Goal: Transaction & Acquisition: Purchase product/service

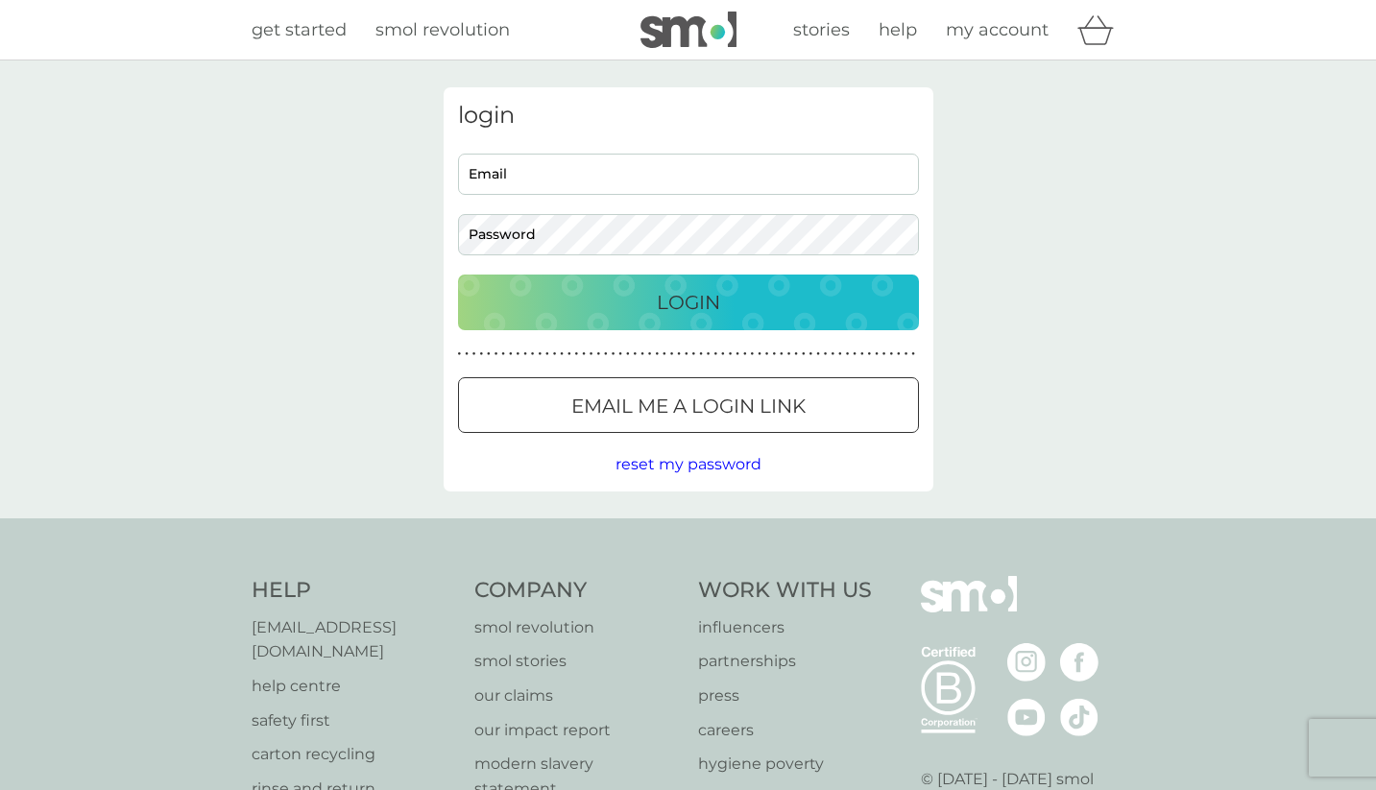
type input "[EMAIL_ADDRESS][DOMAIN_NAME]"
click at [632, 298] on div "Login" at bounding box center [688, 302] width 423 height 31
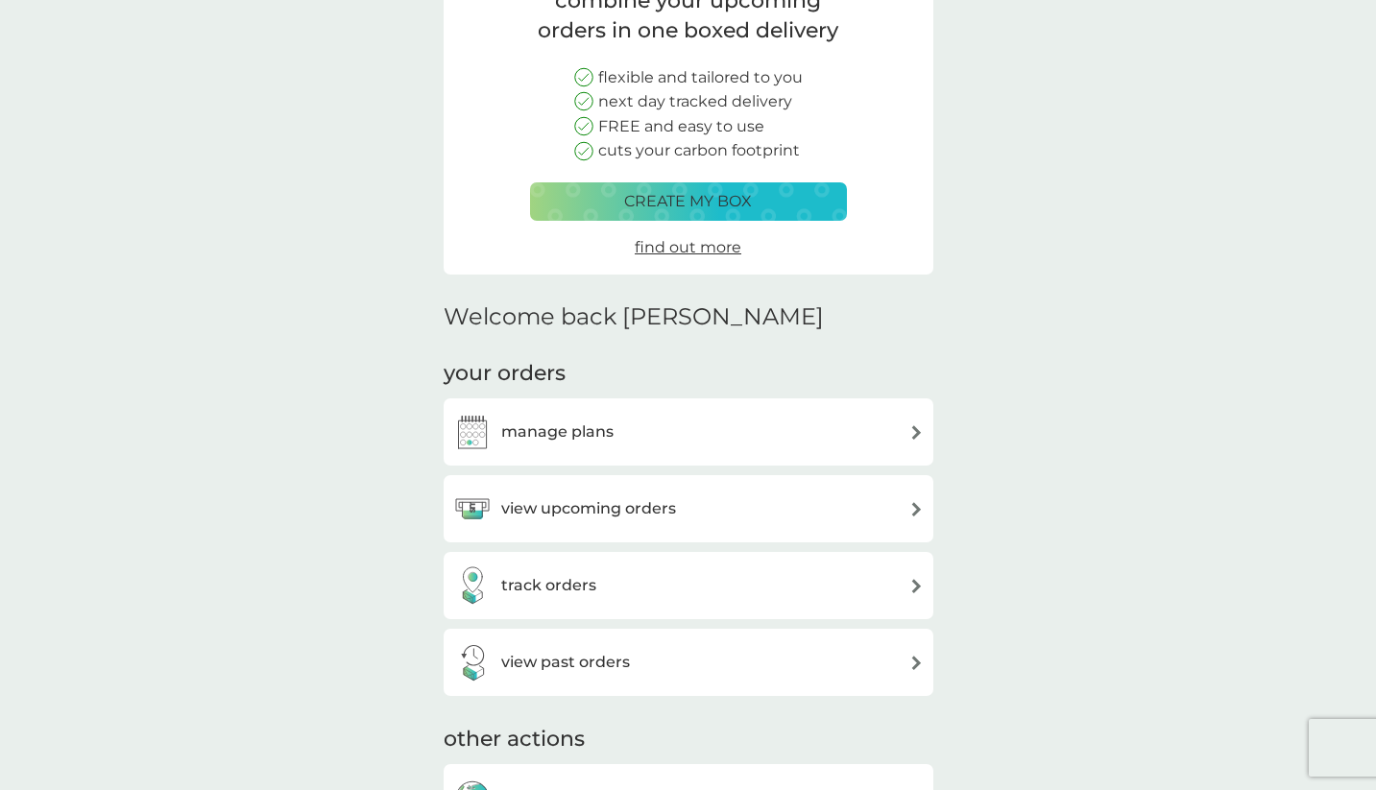
scroll to position [194, 0]
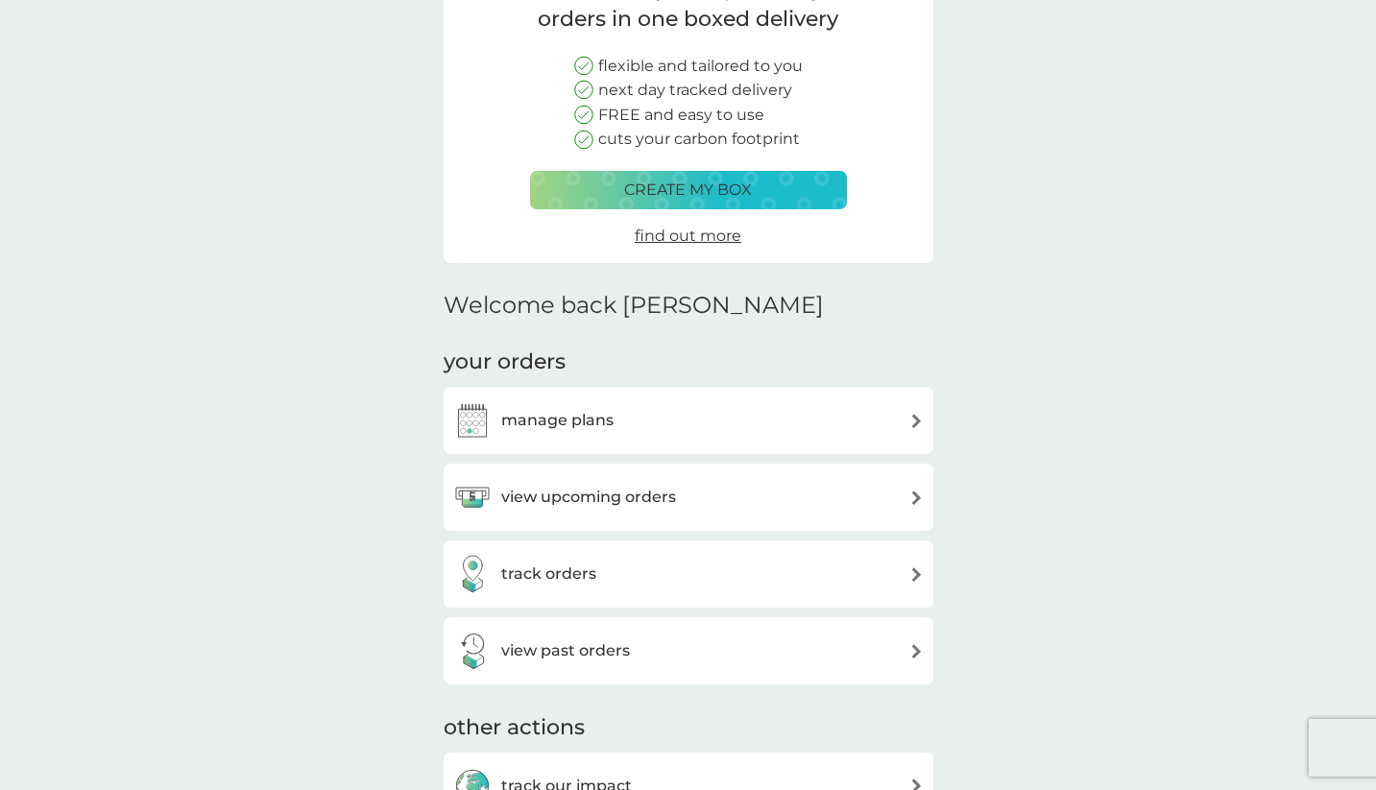
click at [576, 499] on h3 "view upcoming orders" at bounding box center [588, 497] width 175 height 25
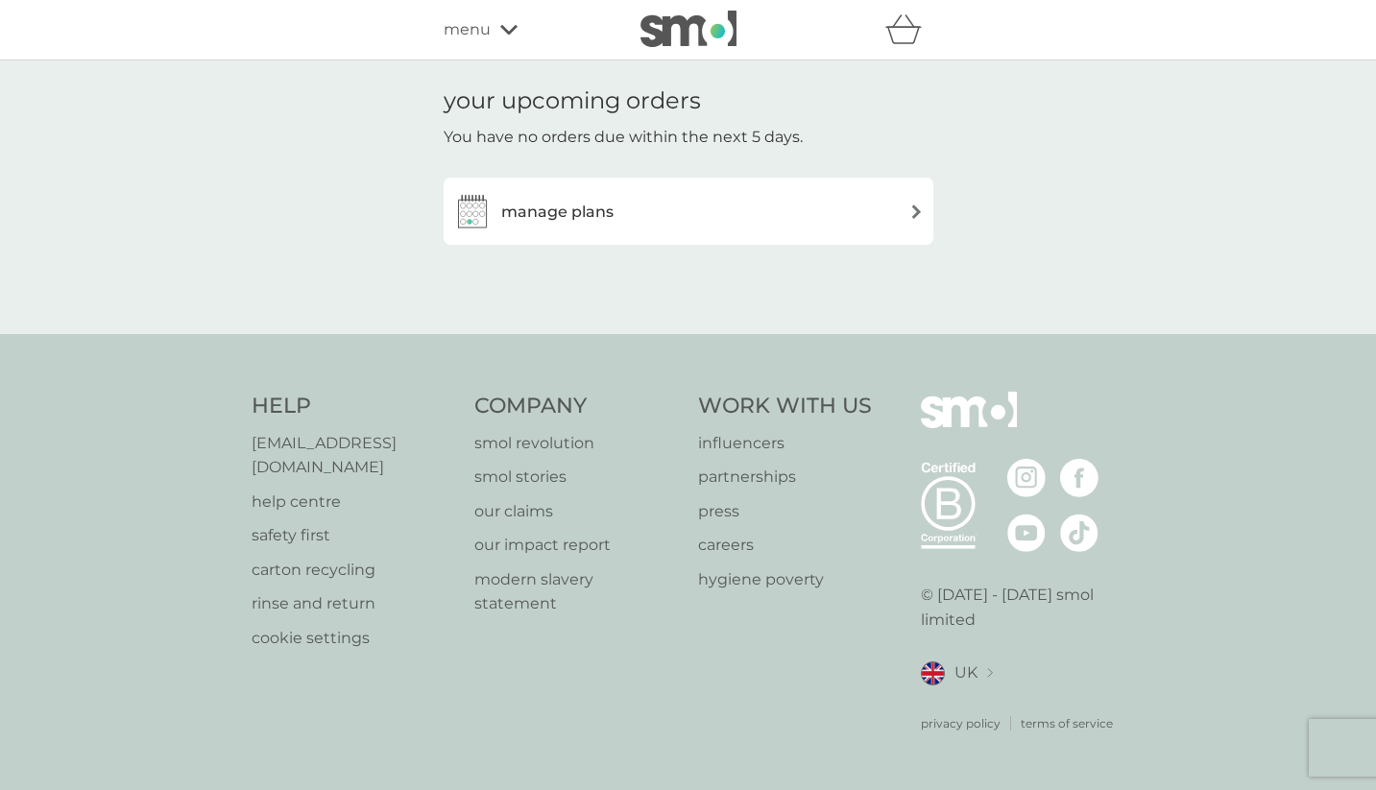
click at [572, 215] on h3 "manage plans" at bounding box center [557, 212] width 112 height 25
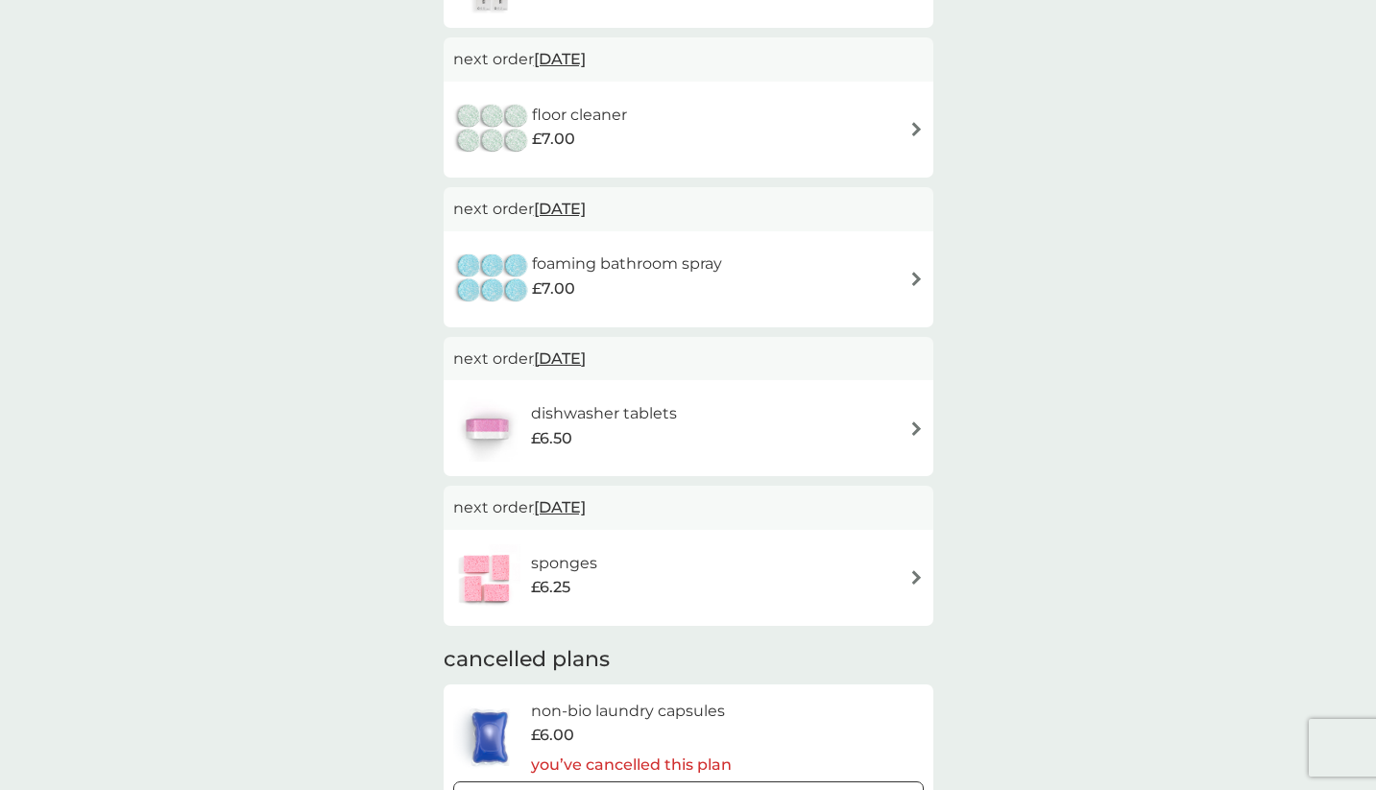
scroll to position [1100, 0]
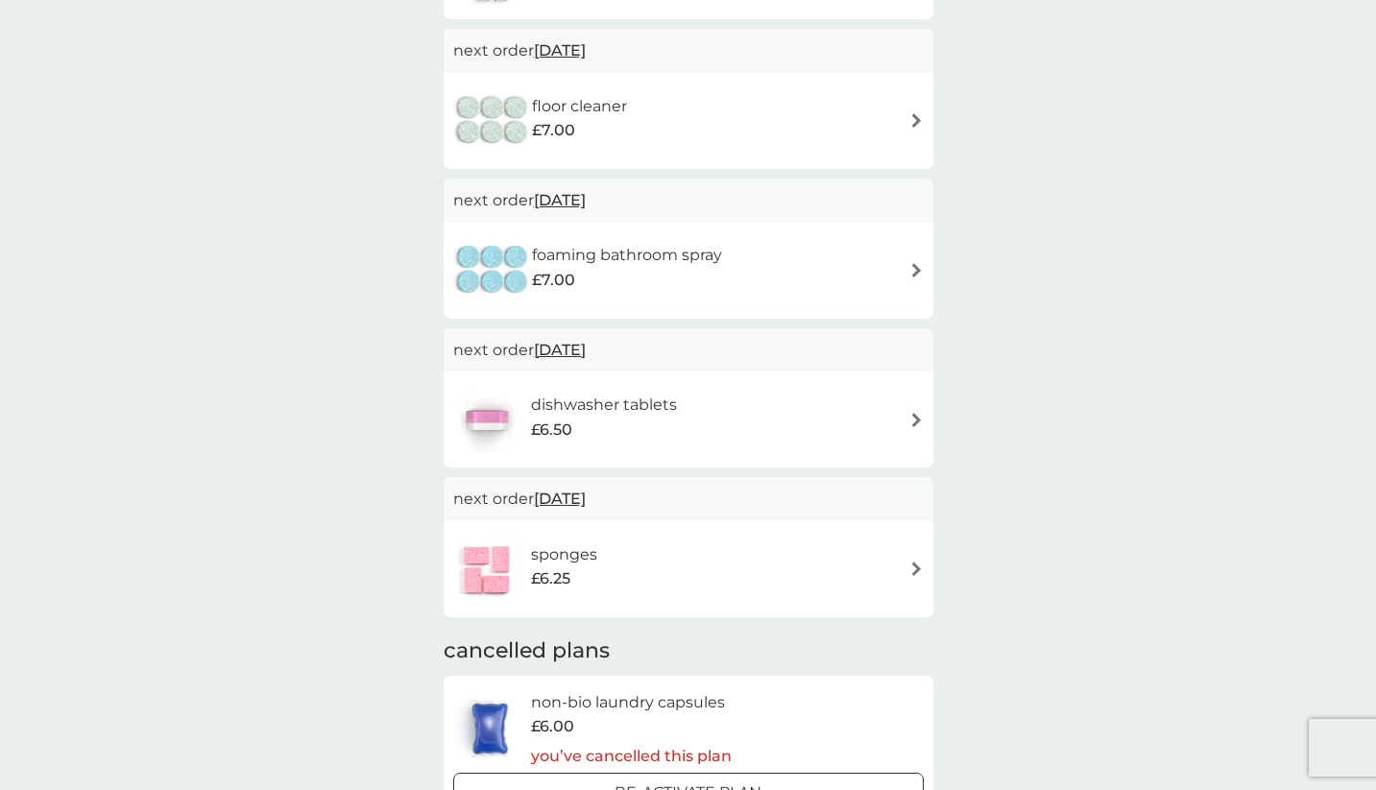
click at [709, 412] on div "dishwasher tablets £6.50" at bounding box center [688, 419] width 471 height 67
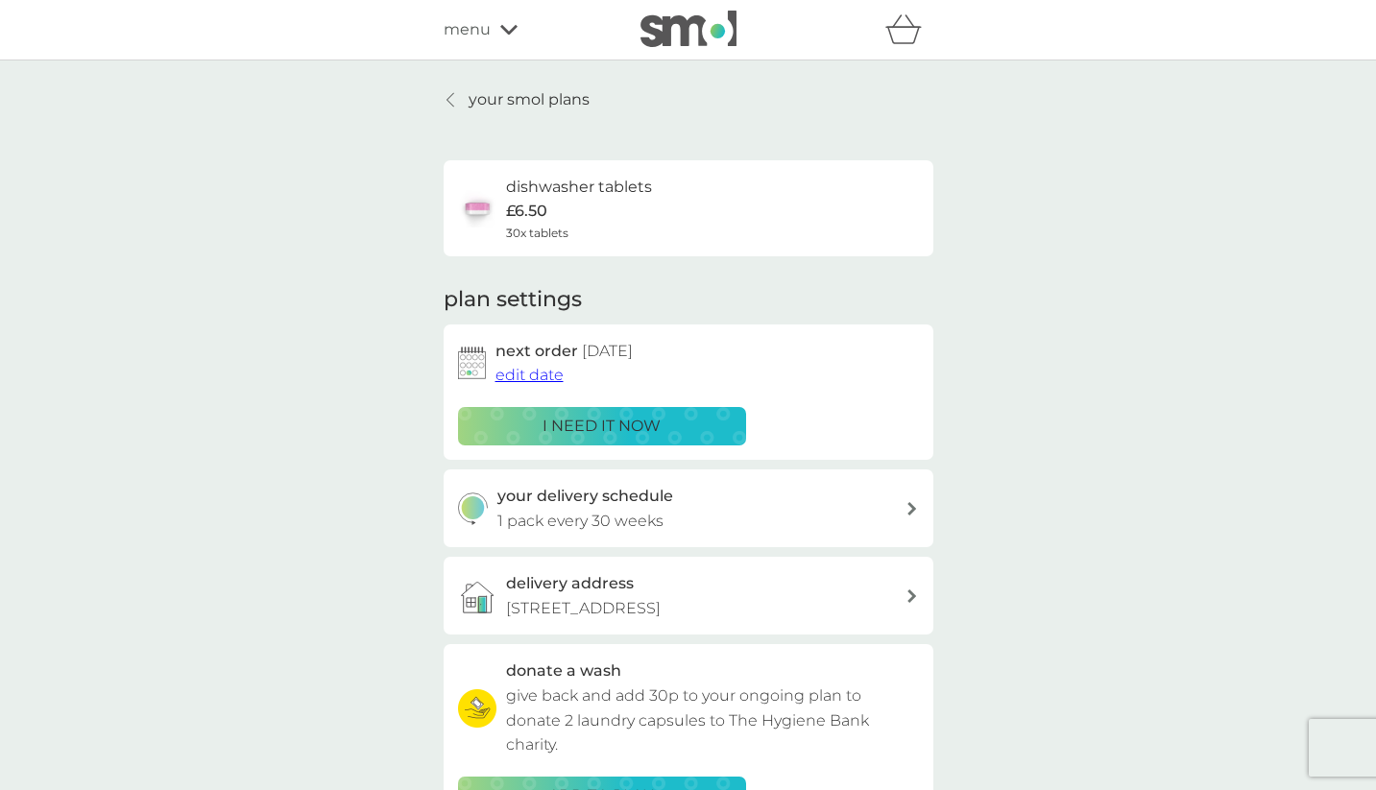
click at [621, 429] on p "i need it now" at bounding box center [602, 426] width 118 height 25
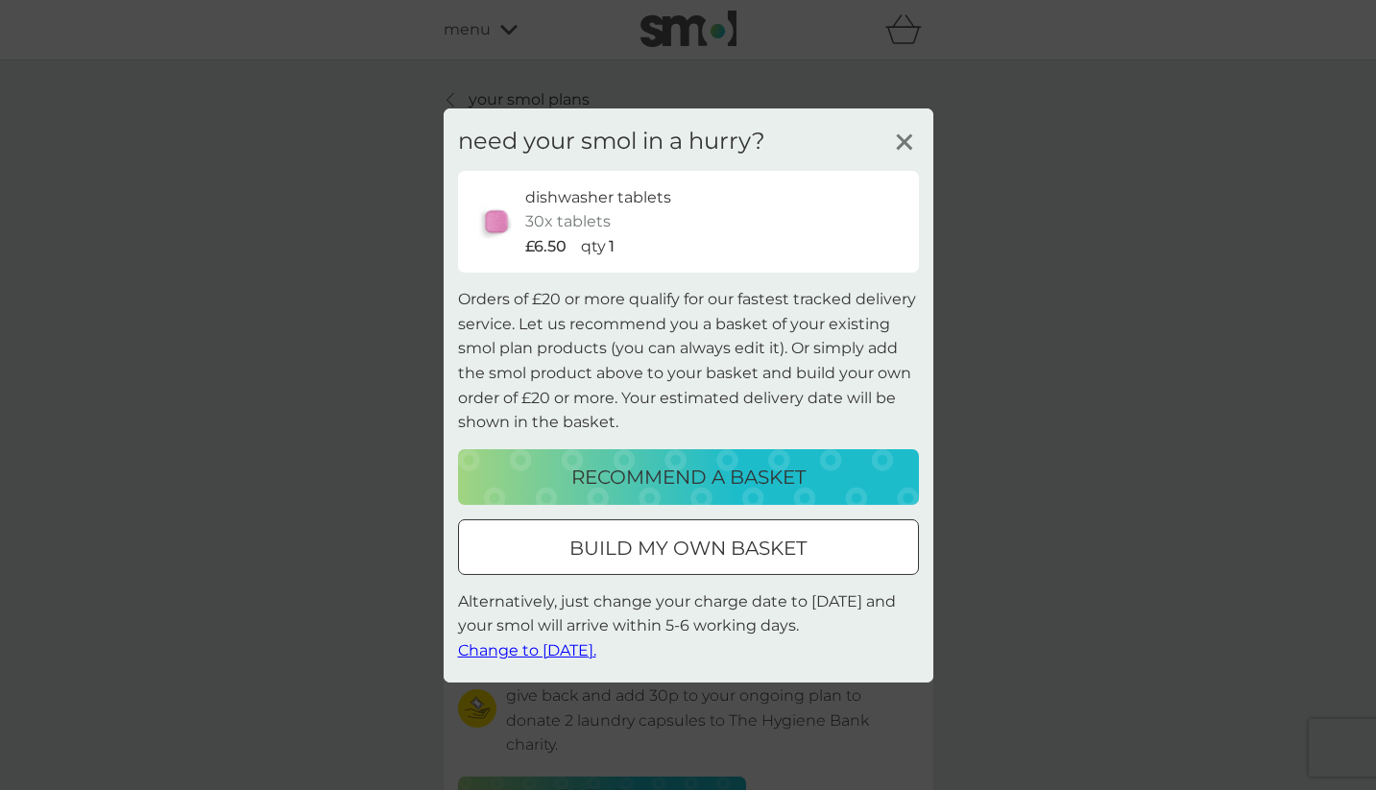
click at [622, 556] on p "build my own basket" at bounding box center [688, 548] width 237 height 31
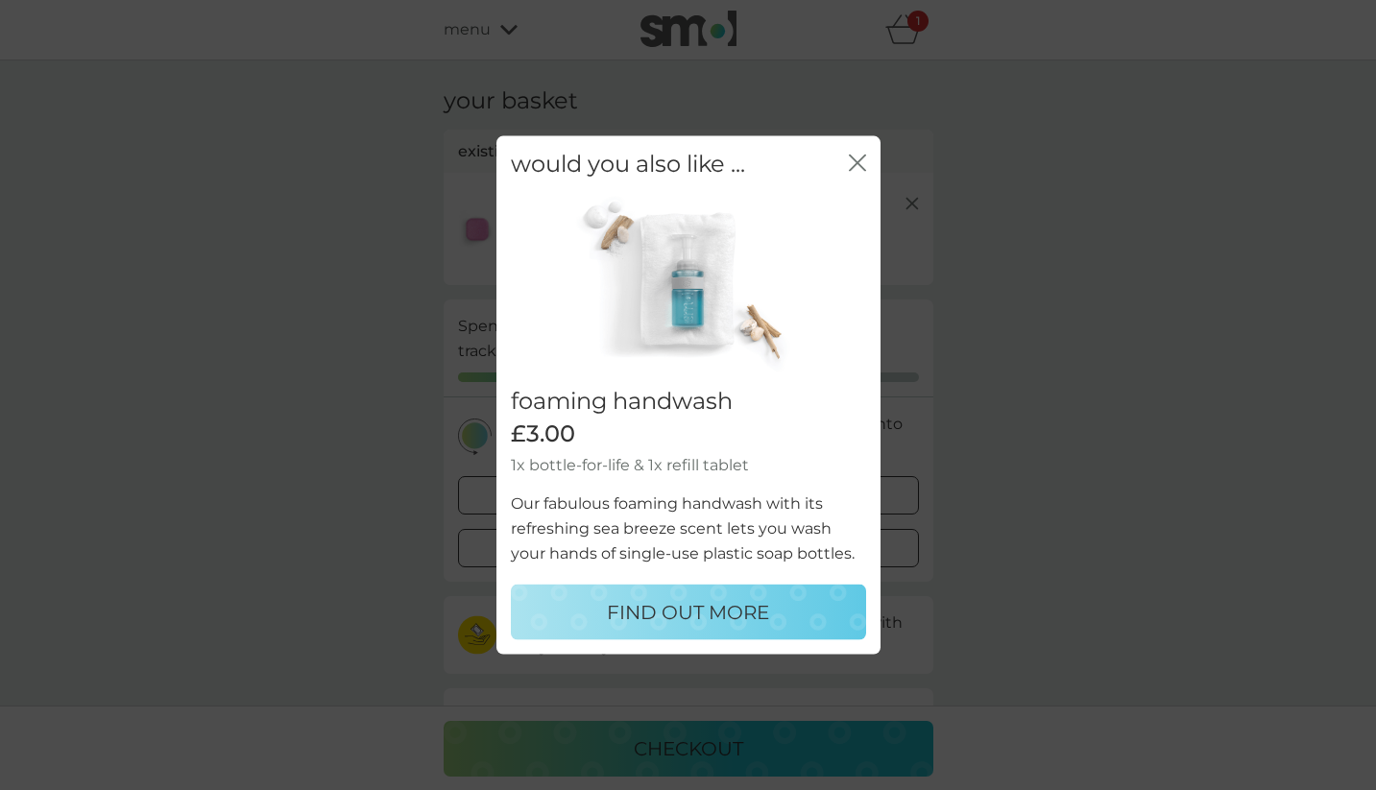
click at [860, 161] on icon "close" at bounding box center [857, 162] width 17 height 17
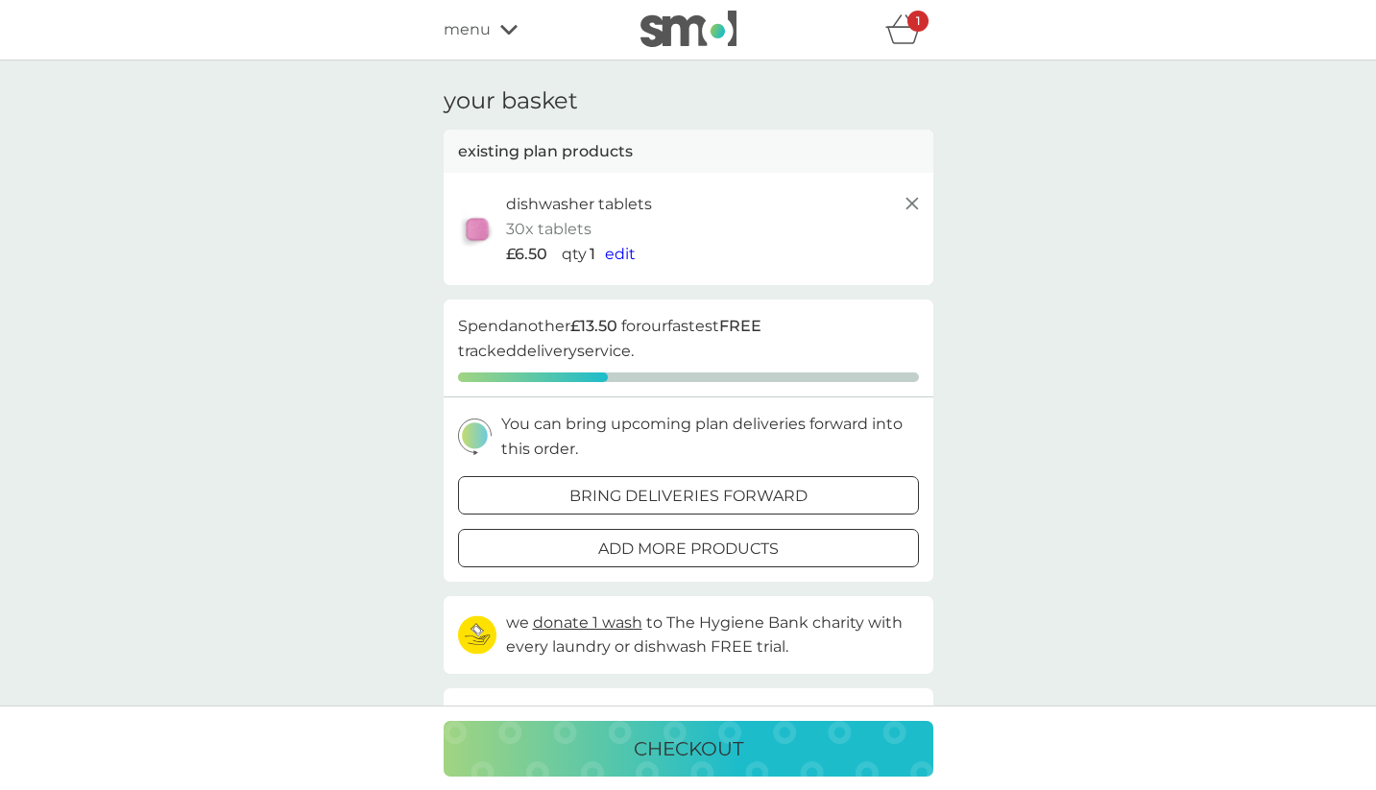
click at [677, 549] on div at bounding box center [688, 549] width 69 height 20
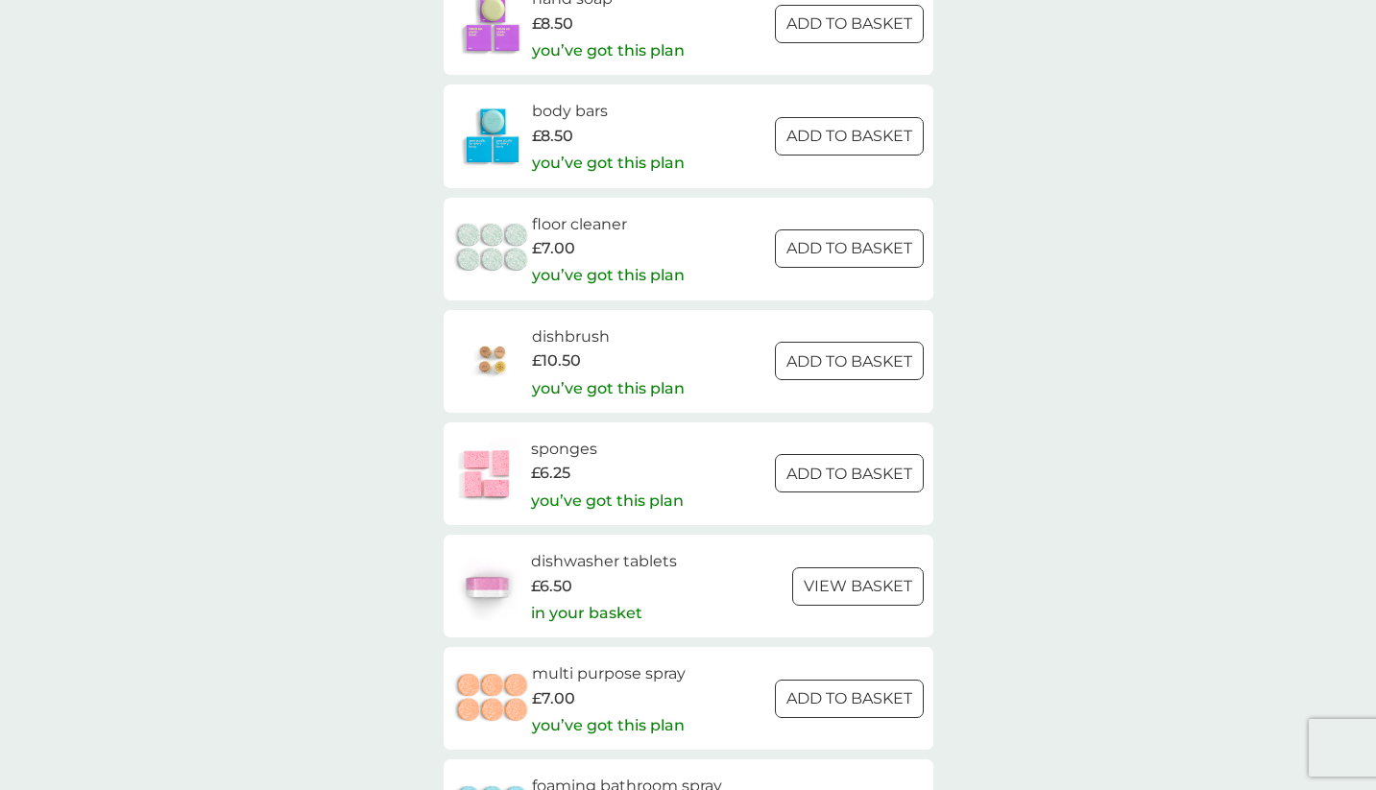
scroll to position [2461, 0]
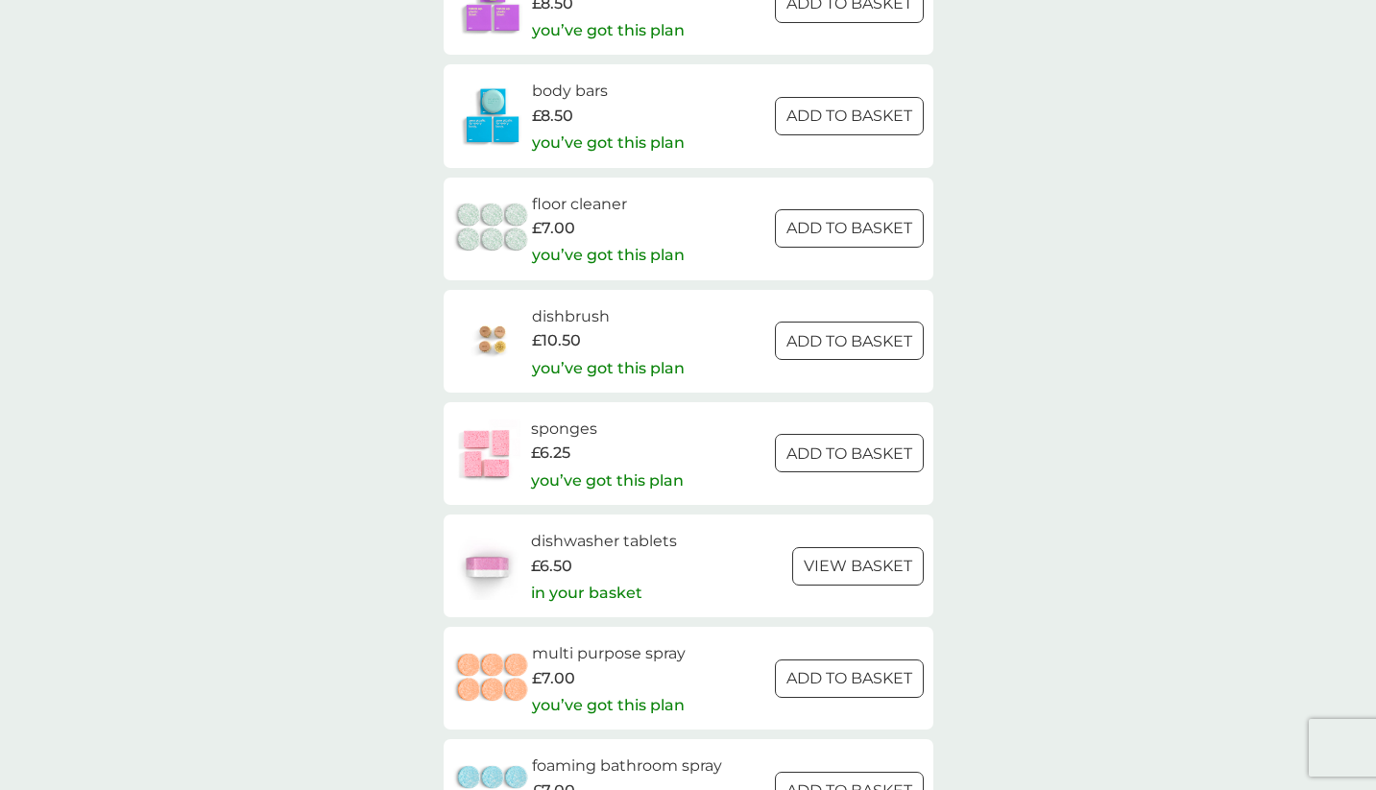
click at [851, 457] on div at bounding box center [848, 454] width 69 height 20
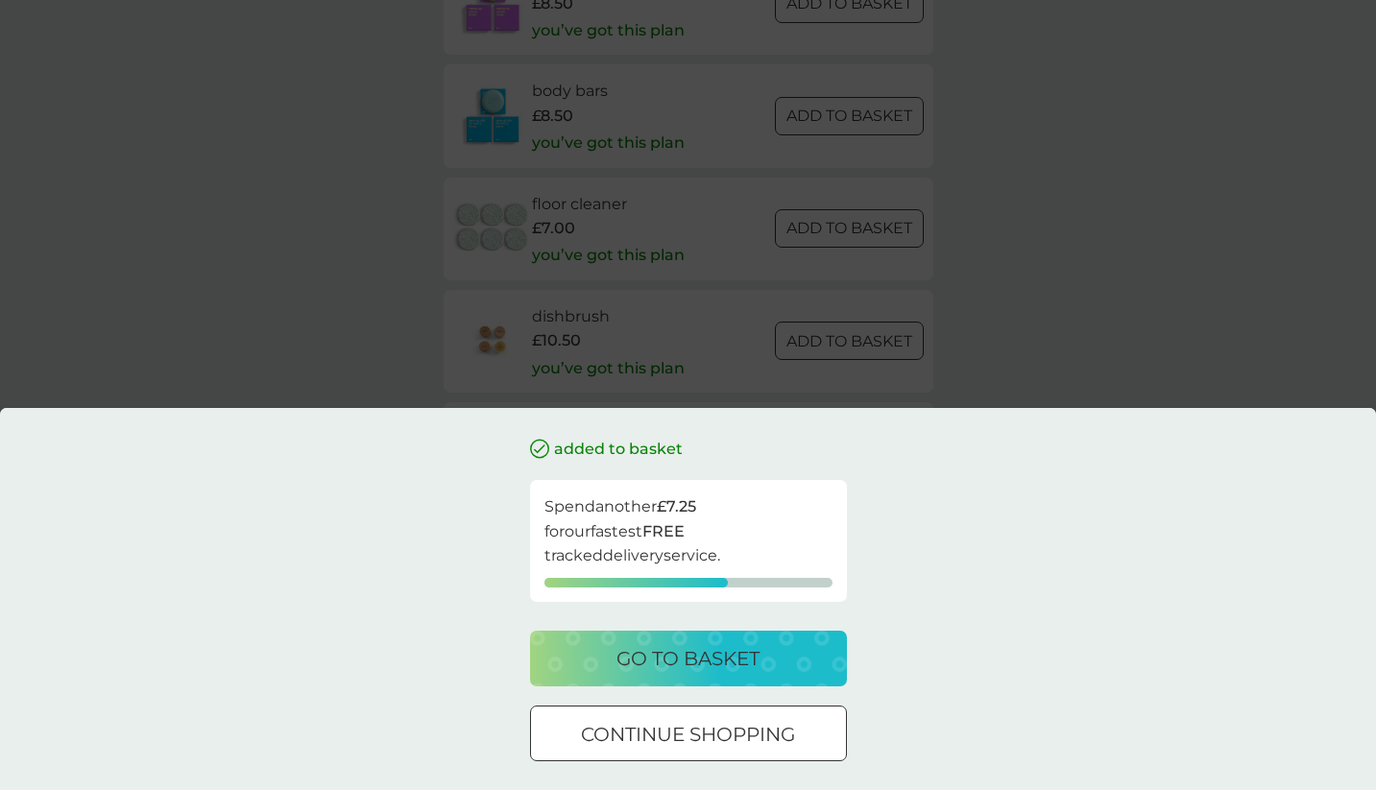
click at [666, 734] on div at bounding box center [665, 733] width 12 height 12
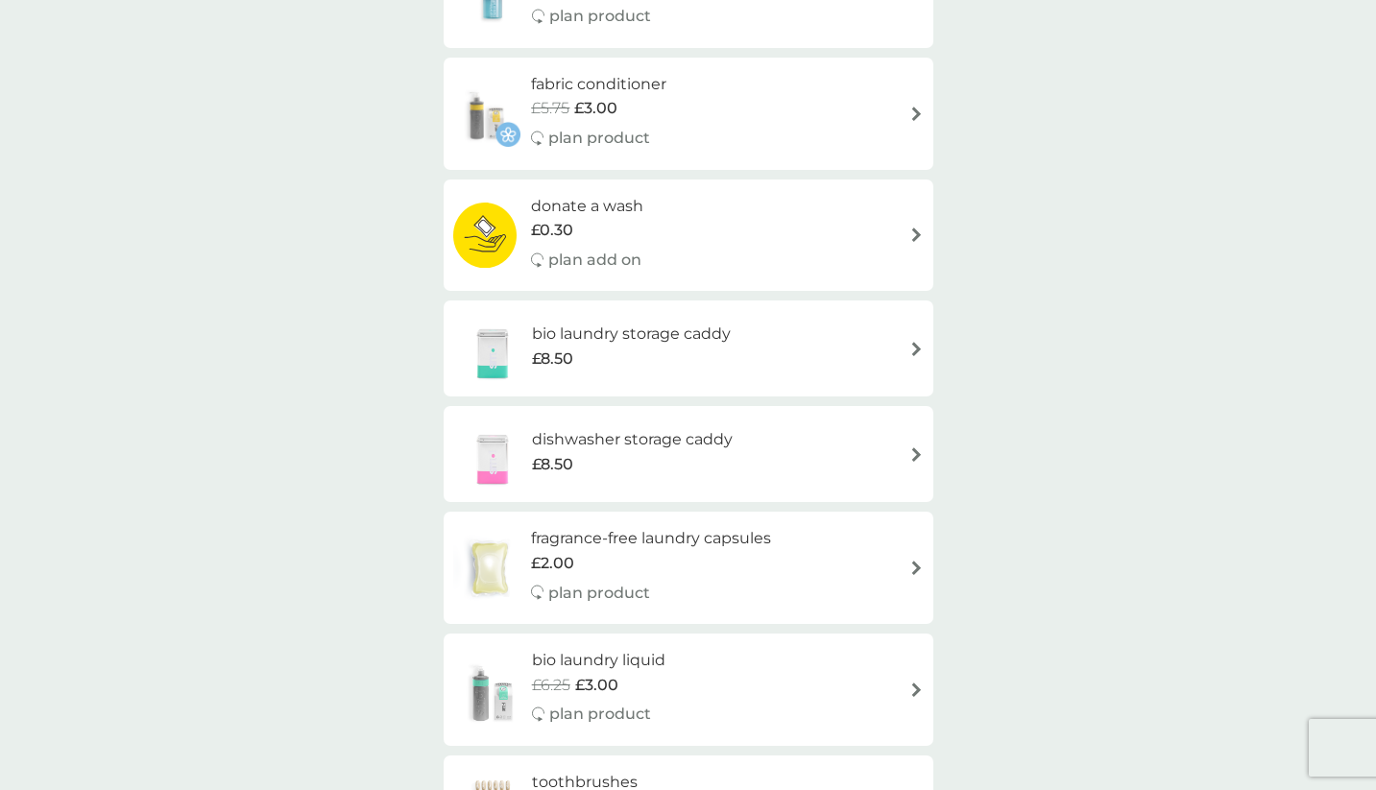
scroll to position [377, 0]
click at [832, 475] on div "dishwasher storage caddy £8.50" at bounding box center [688, 457] width 471 height 67
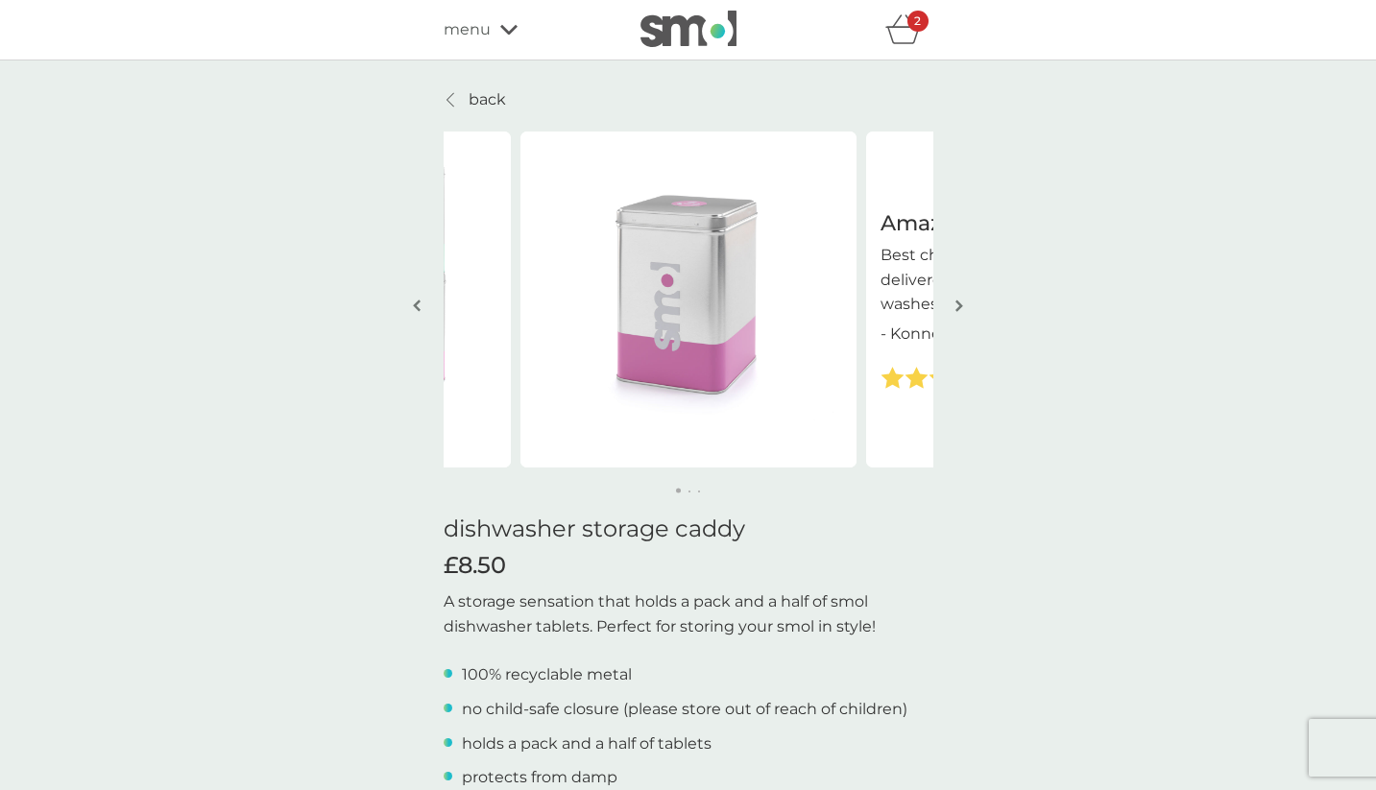
click at [959, 304] on img "button" at bounding box center [960, 306] width 8 height 14
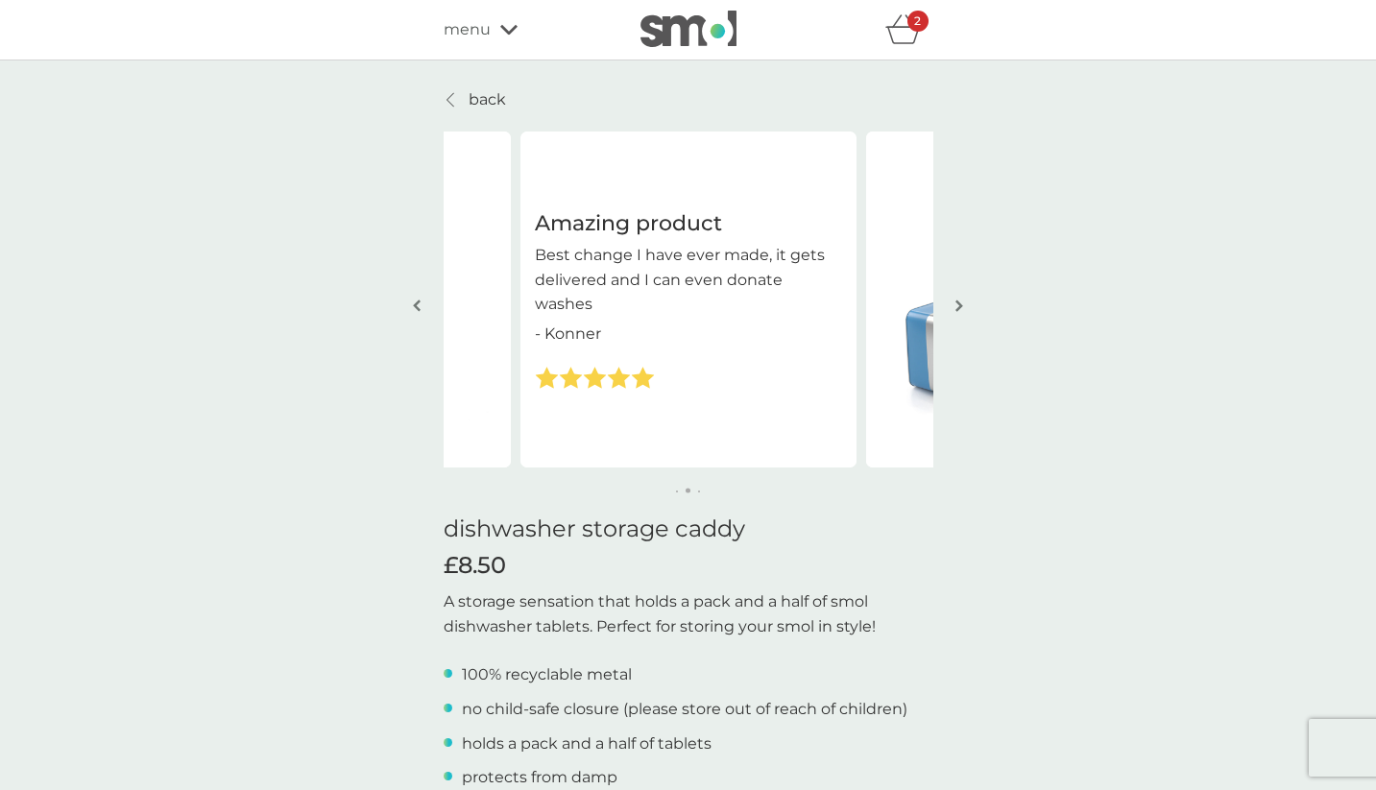
click at [959, 304] on img "button" at bounding box center [960, 306] width 8 height 14
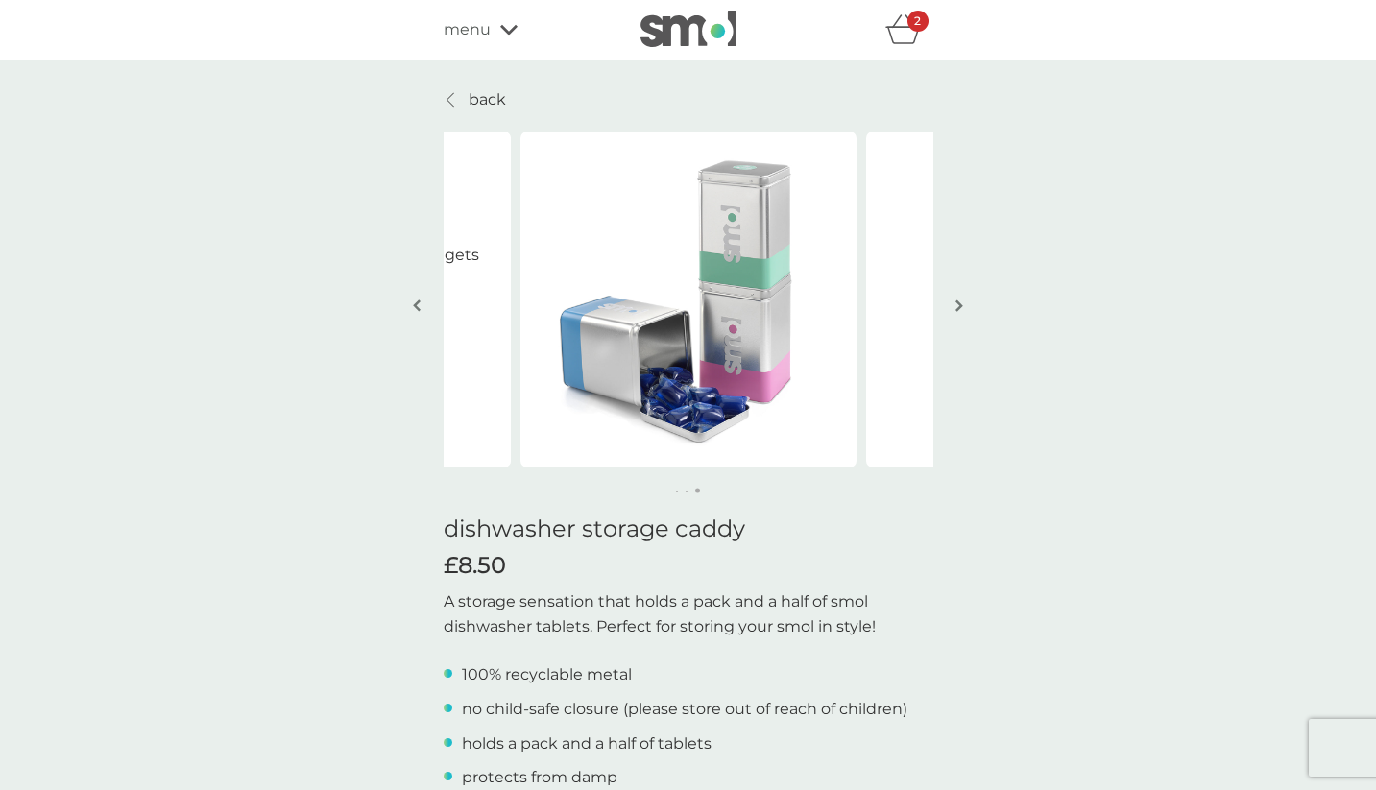
click at [959, 304] on img "button" at bounding box center [960, 306] width 8 height 14
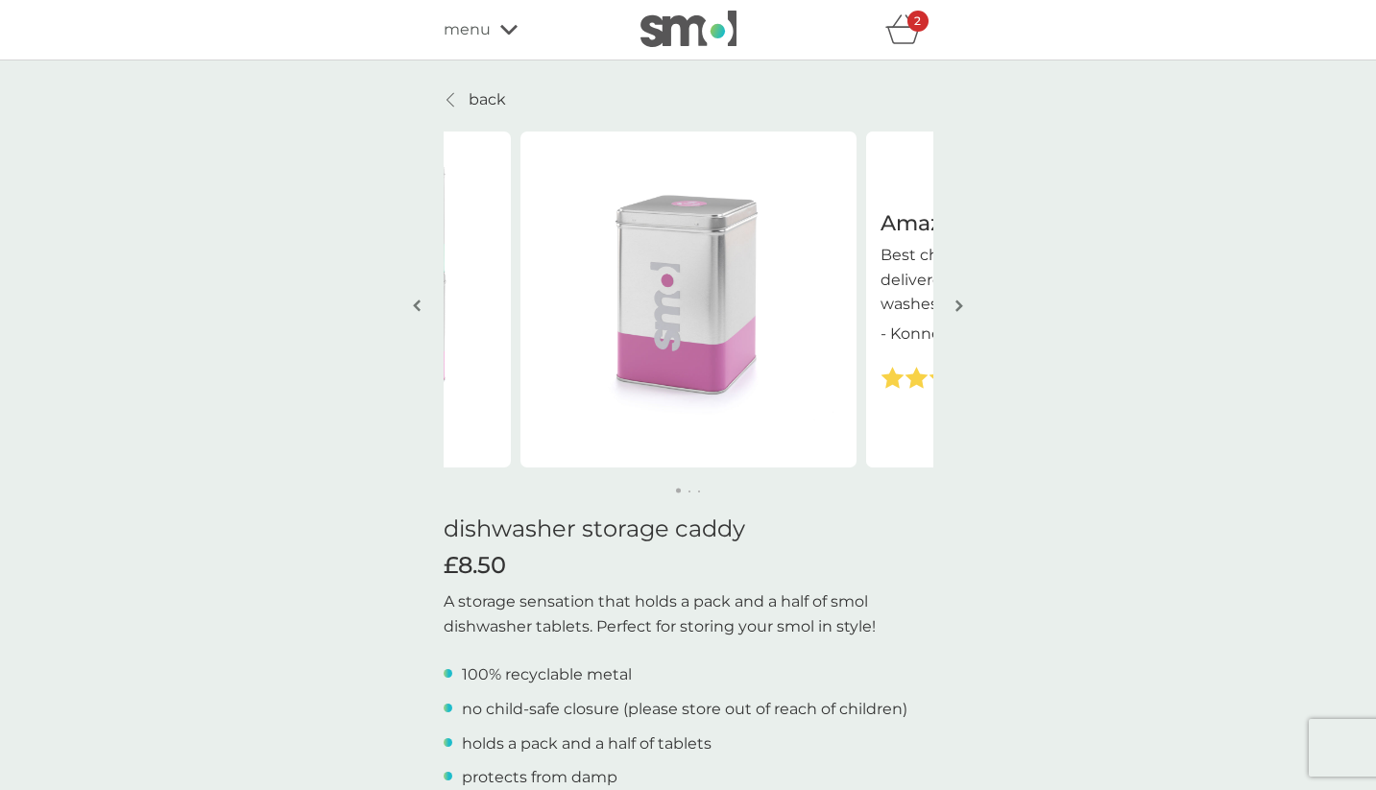
click at [959, 304] on img "button" at bounding box center [960, 306] width 8 height 14
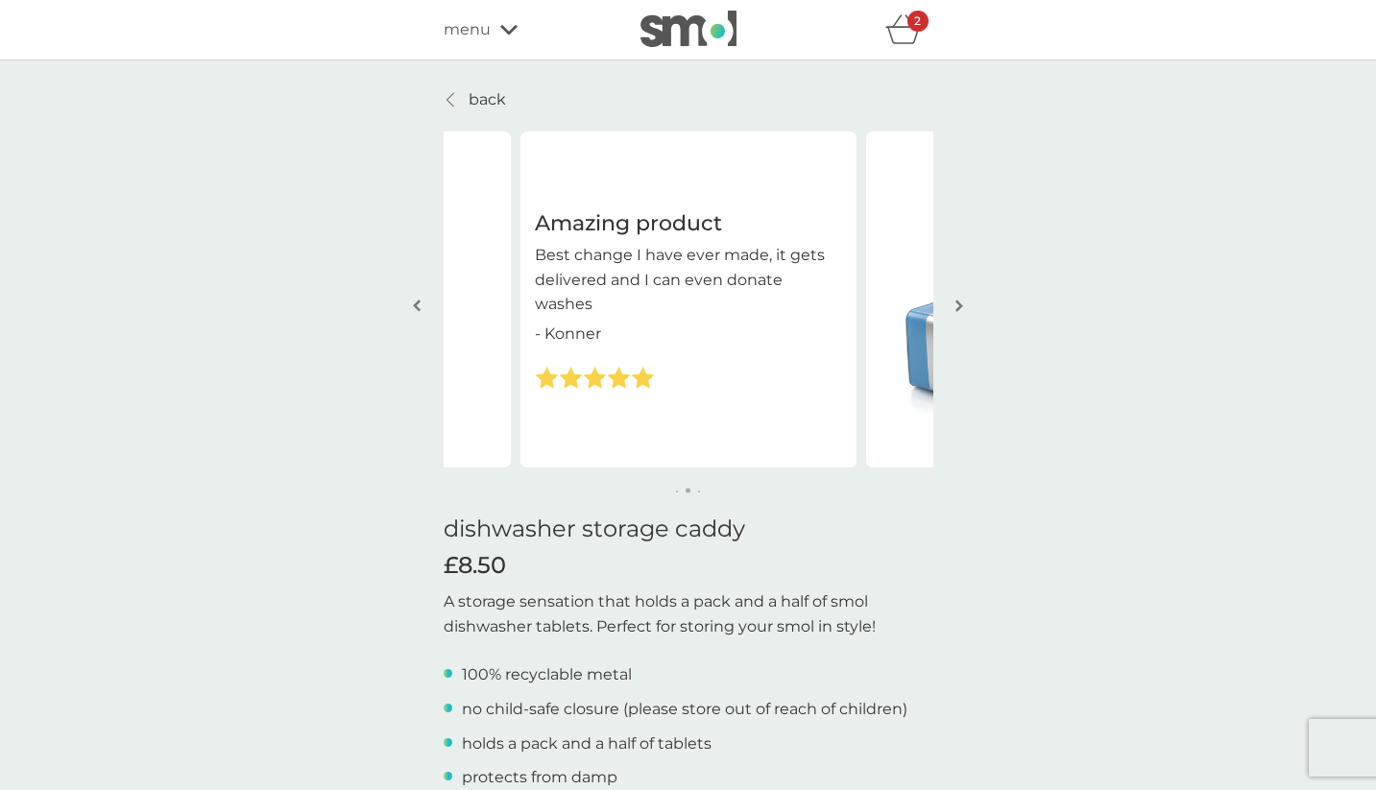
click at [890, 28] on icon "basket" at bounding box center [904, 29] width 36 height 30
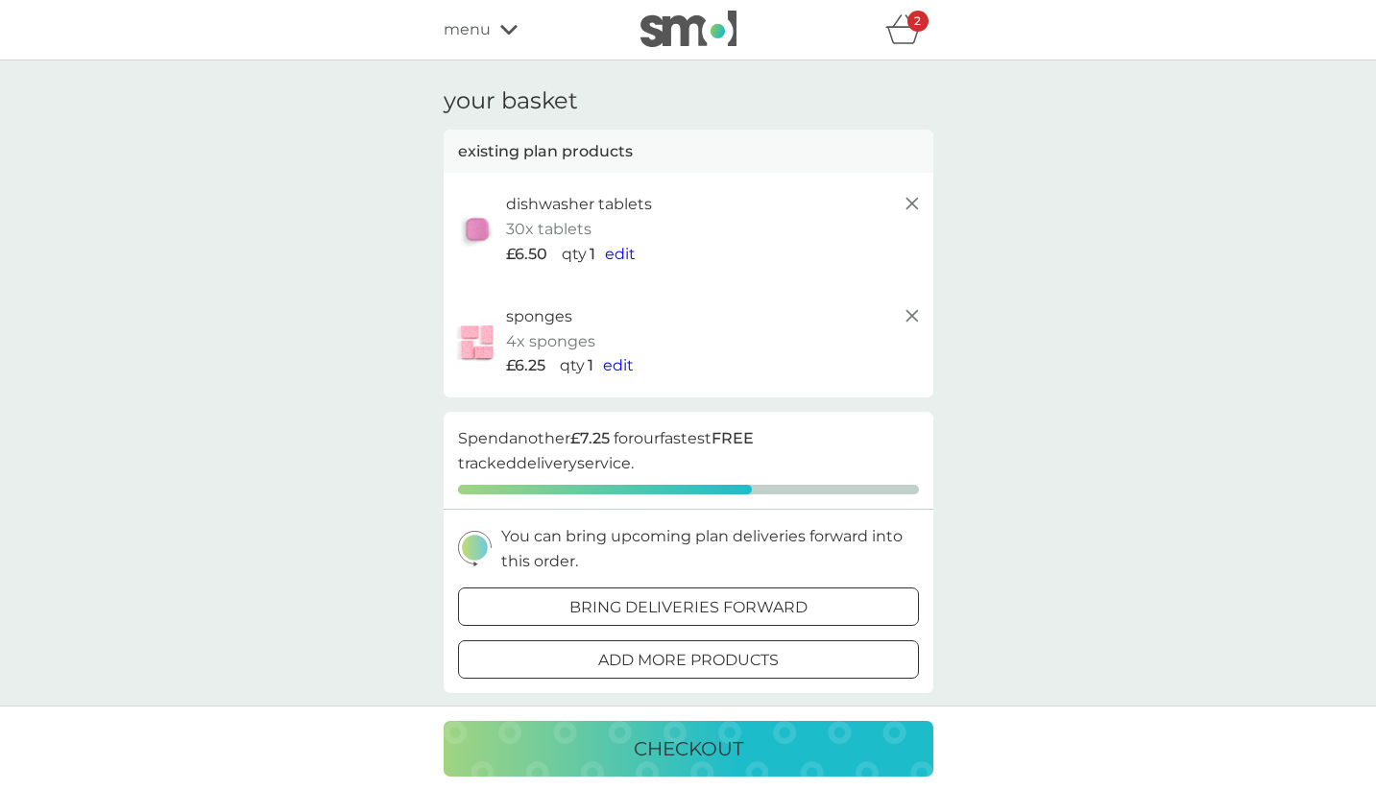
click at [698, 751] on p "checkout" at bounding box center [688, 749] width 109 height 31
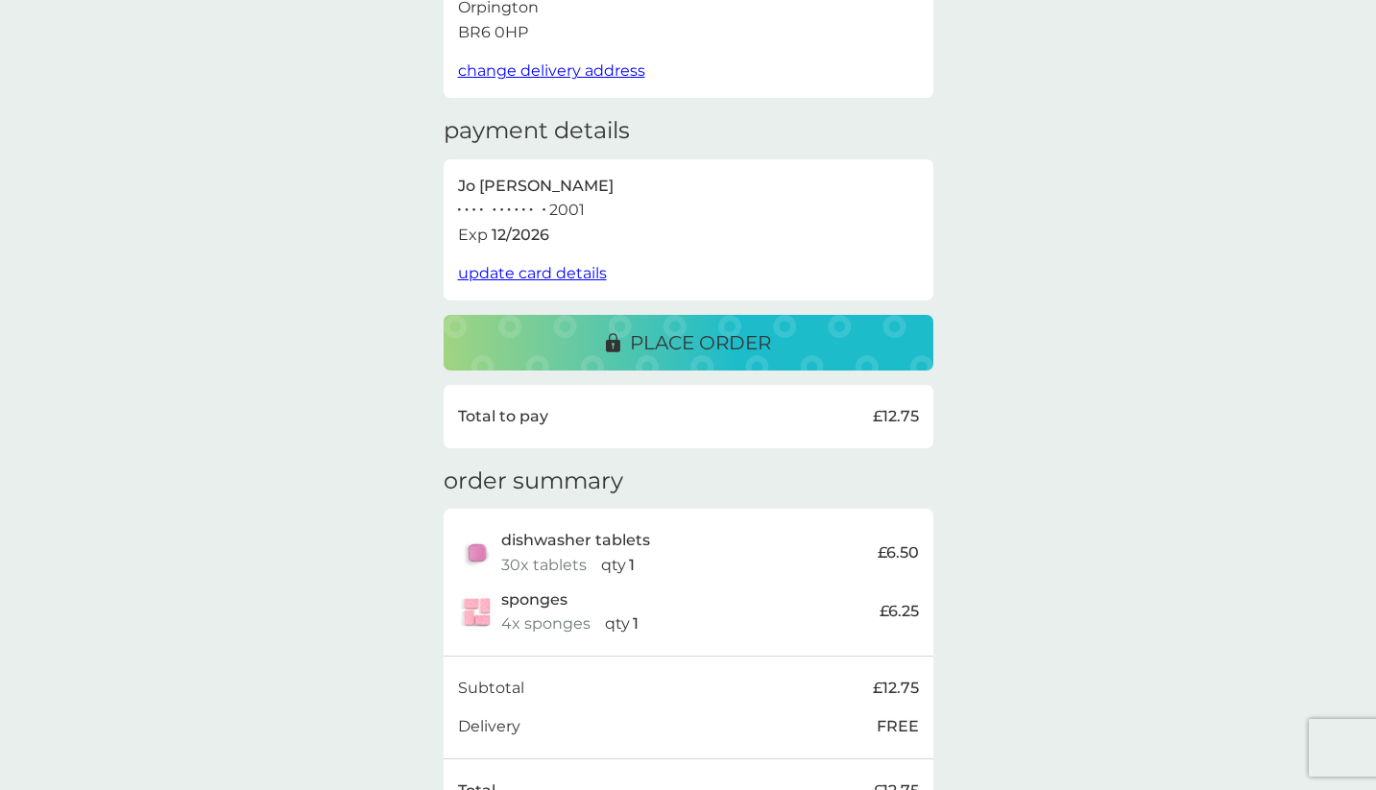
scroll to position [37, 0]
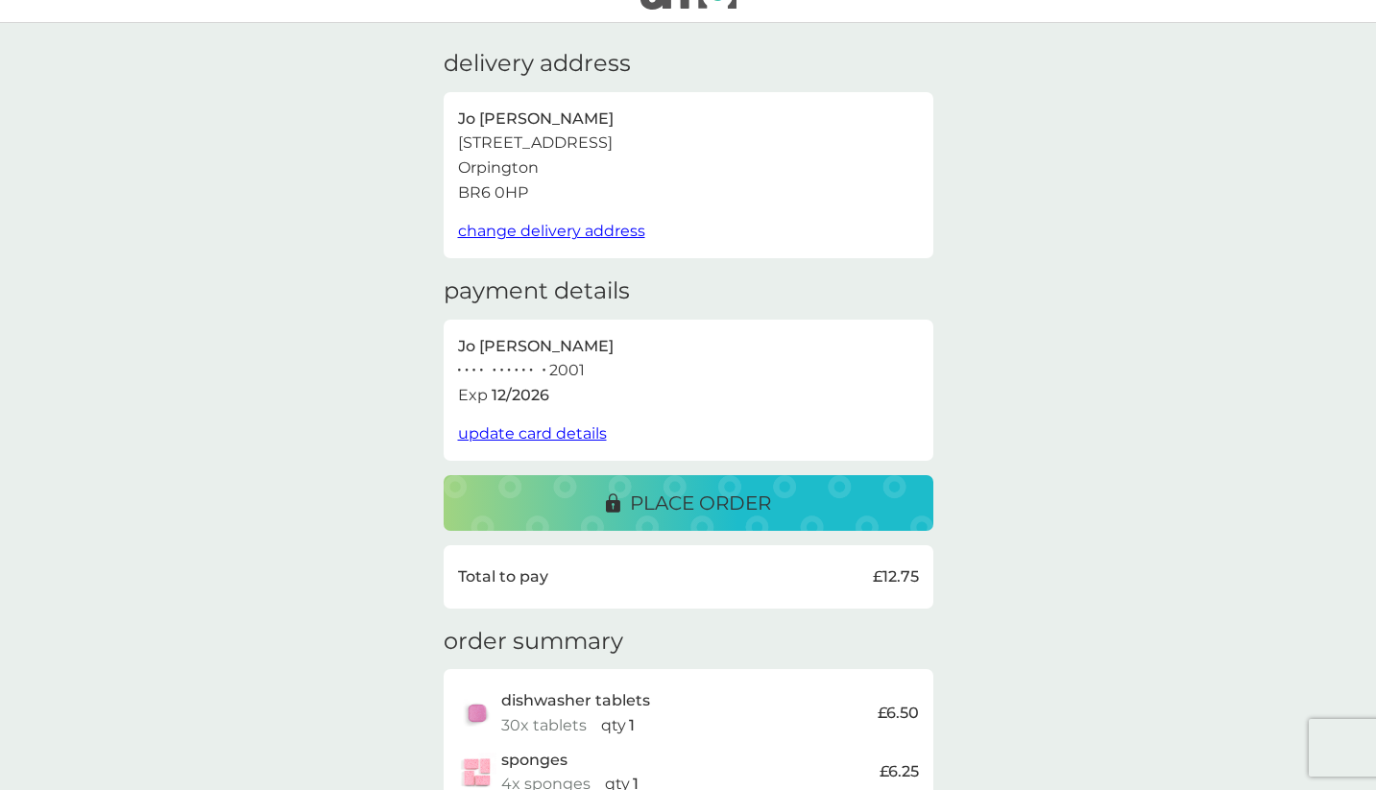
click at [649, 493] on p "place order" at bounding box center [700, 503] width 141 height 31
